Goal: Navigation & Orientation: Go to known website

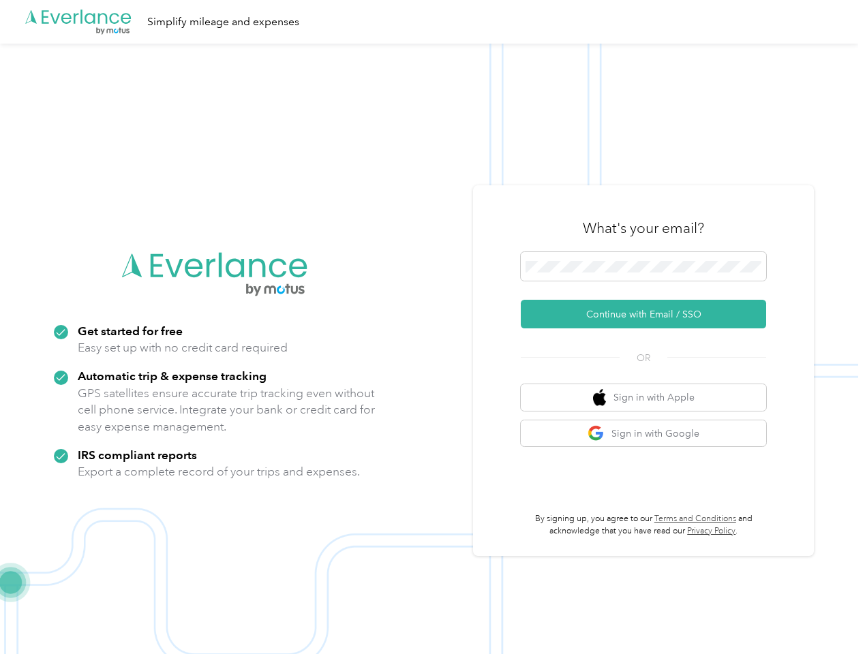
click at [432, 327] on img at bounding box center [429, 371] width 858 height 654
click at [432, 22] on div ".cls-1 { fill: #00adee; } .cls-2 { fill: #fff; } .cls-3 { fill: #707372; } .cls…" at bounding box center [429, 22] width 858 height 44
click at [649, 314] on button "Continue with Email / SSO" at bounding box center [643, 314] width 245 height 29
click at [649, 397] on button "Sign in with Apple" at bounding box center [643, 397] width 245 height 27
click at [649, 434] on button "Sign in with Google" at bounding box center [643, 434] width 245 height 27
